Goal: Task Accomplishment & Management: Use online tool/utility

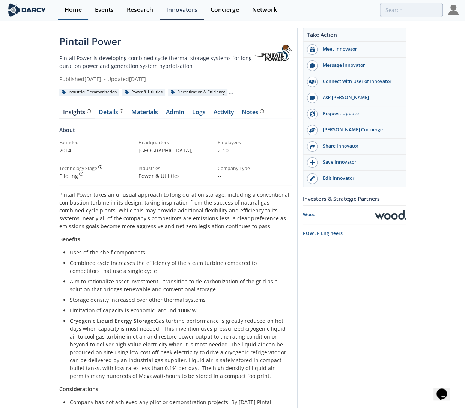
click at [68, 15] on link "Home" at bounding box center [73, 10] width 30 height 20
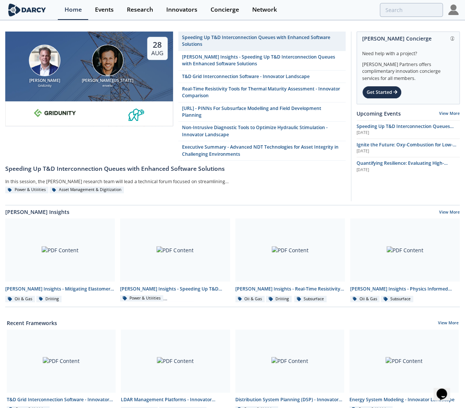
click at [121, 74] on div "[PERSON_NAME][US_STATE] envelio" at bounding box center [108, 67] width 58 height 44
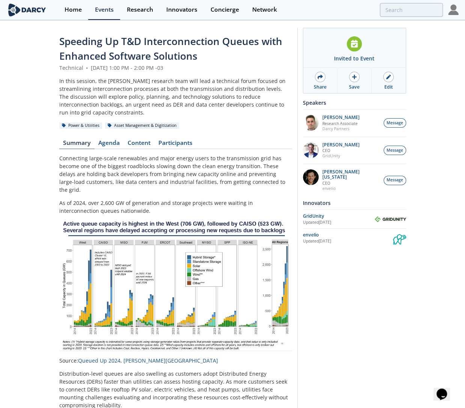
click at [150, 129] on div "Speeding Up T&D Interconnection Queues with Enhanced Software Solutions Technic…" at bounding box center [175, 356] width 233 height 645
click at [146, 140] on link "Content" at bounding box center [139, 144] width 31 height 9
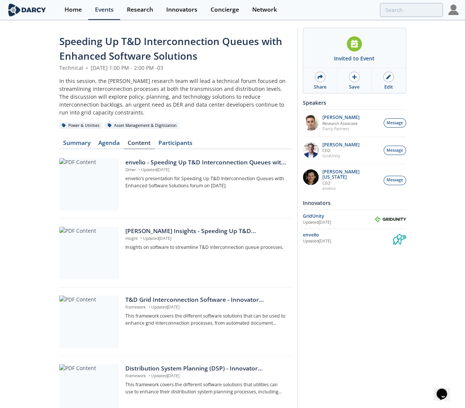
click at [451, 9] on img at bounding box center [453, 10] width 11 height 11
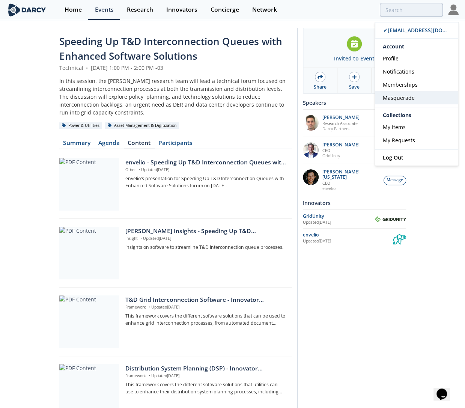
click at [415, 96] on link "Masquerade" at bounding box center [416, 97] width 83 height 13
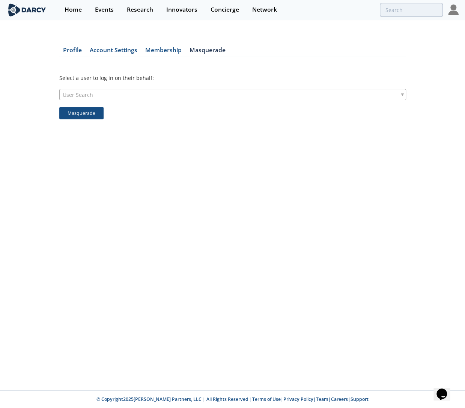
click at [181, 89] on div "User Search" at bounding box center [232, 94] width 347 height 11
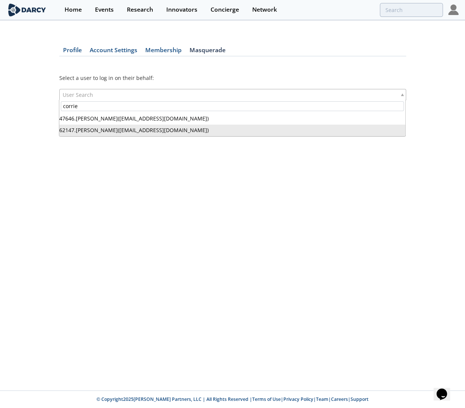
type input "corrie"
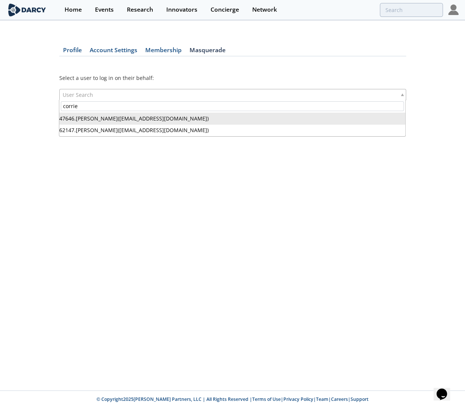
drag, startPoint x: 102, startPoint y: 132, endPoint x: 135, endPoint y: 117, distance: 36.4
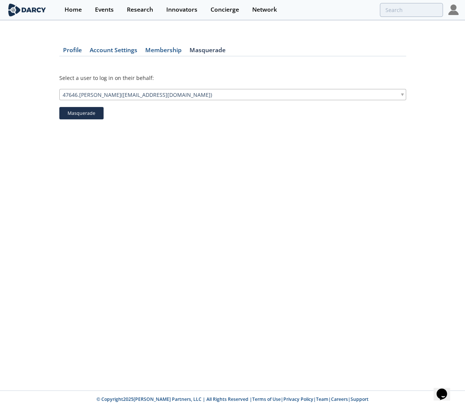
click at [95, 113] on button "Masquerade" at bounding box center [81, 113] width 44 height 13
